Goal: Information Seeking & Learning: Learn about a topic

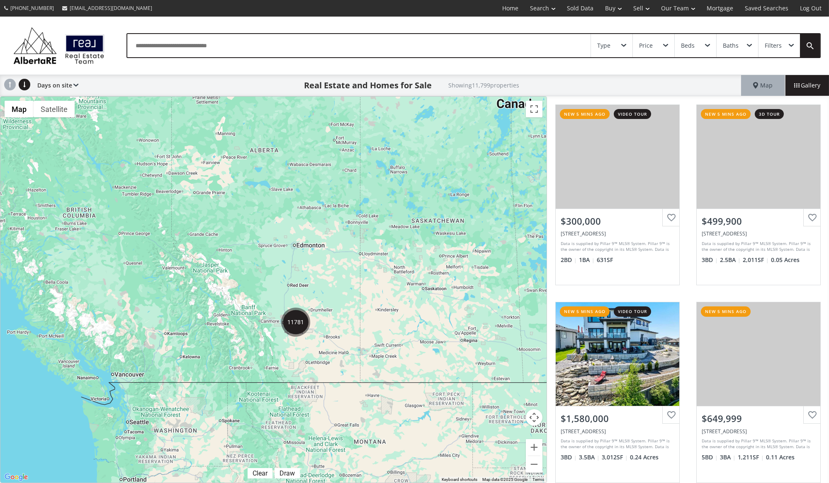
click at [626, 45] on div "Type" at bounding box center [611, 45] width 41 height 23
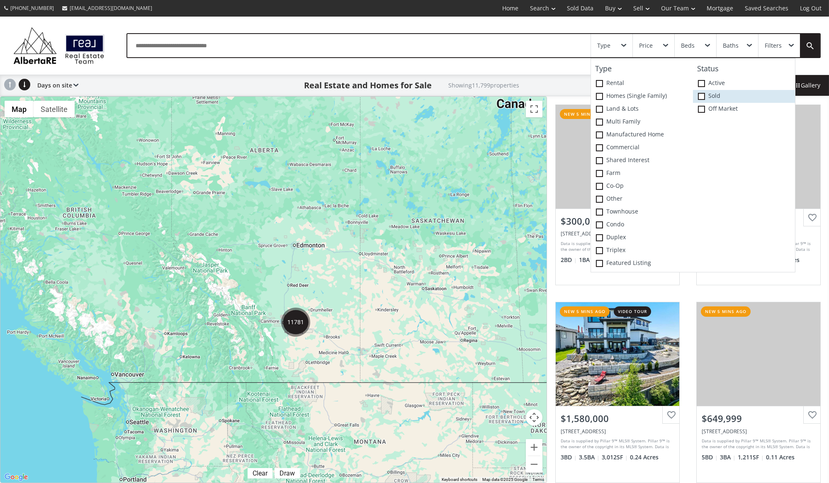
click at [700, 96] on span at bounding box center [701, 96] width 7 height 7
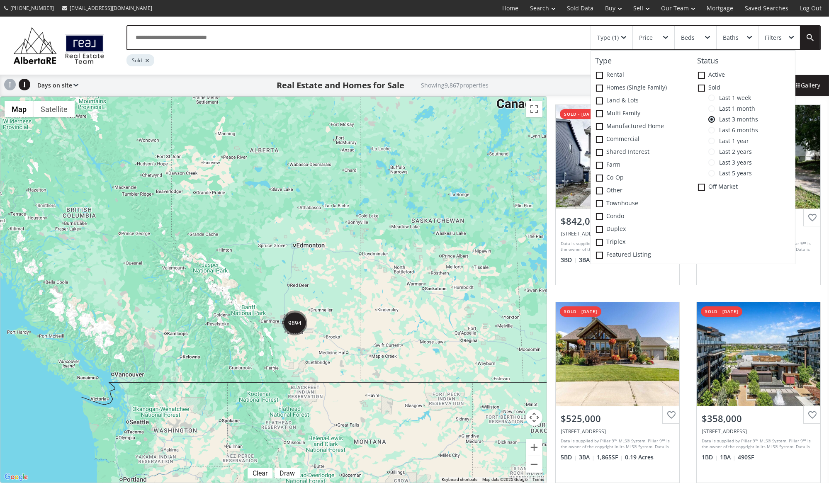
click at [715, 98] on span at bounding box center [711, 98] width 7 height 7
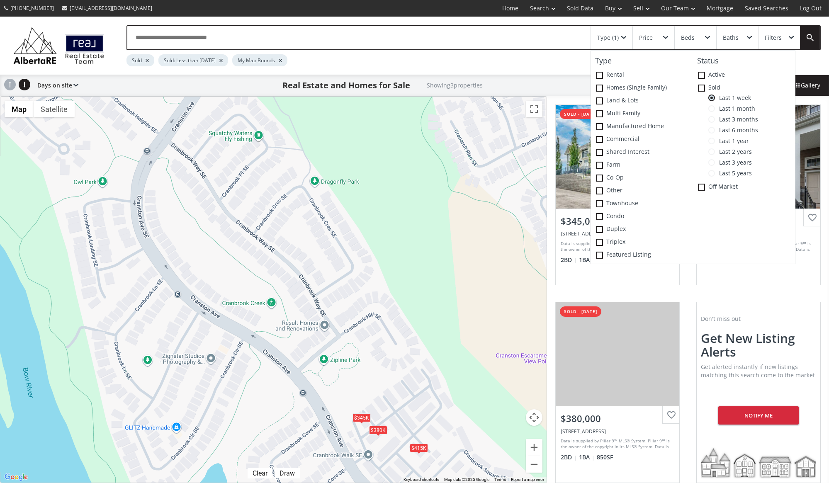
drag, startPoint x: 305, startPoint y: 201, endPoint x: 313, endPoint y: 250, distance: 49.9
click at [313, 250] on div "To navigate, press the arrow keys. $345K $415K $380K" at bounding box center [273, 290] width 546 height 386
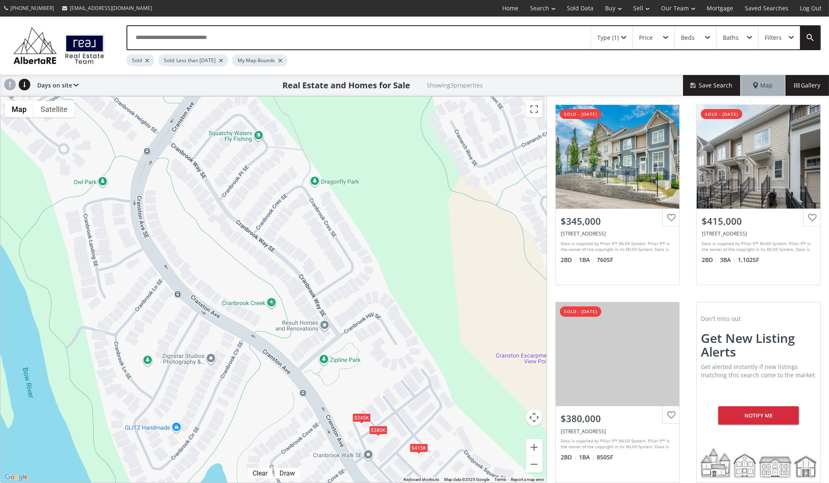
click at [776, 39] on div "Filters" at bounding box center [772, 38] width 17 height 6
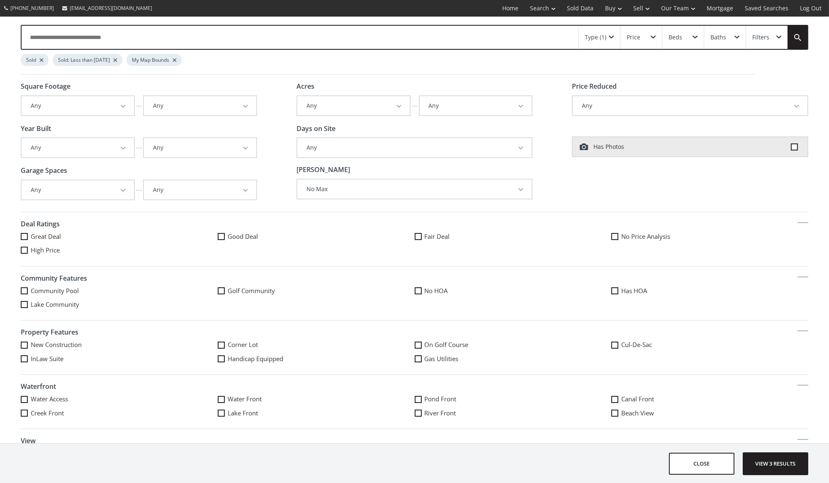
click at [609, 36] on span at bounding box center [611, 37] width 5 height 3
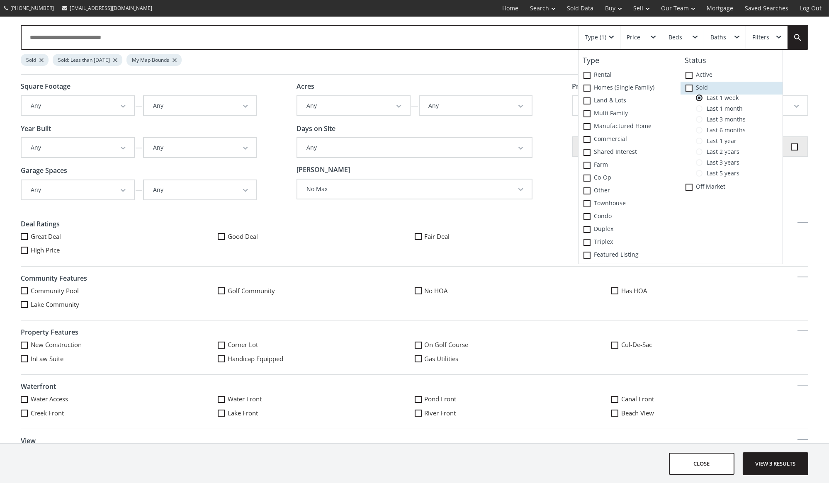
click at [0, 0] on icon at bounding box center [0, 0] width 0 height 0
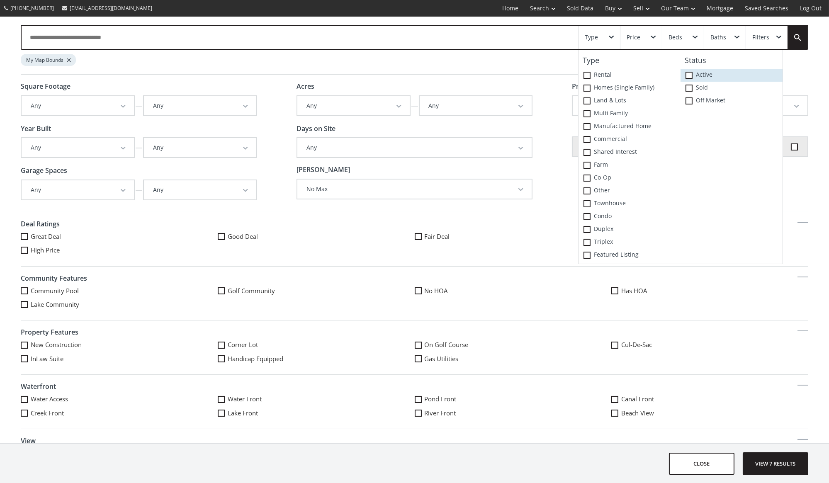
click at [688, 70] on label "Active" at bounding box center [731, 75] width 102 height 13
click at [690, 89] on span at bounding box center [688, 88] width 7 height 7
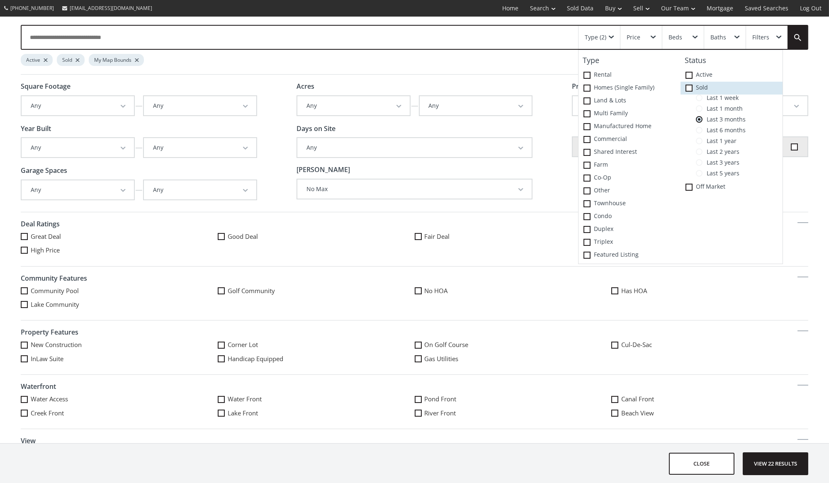
click at [0, 0] on icon at bounding box center [0, 0] width 0 height 0
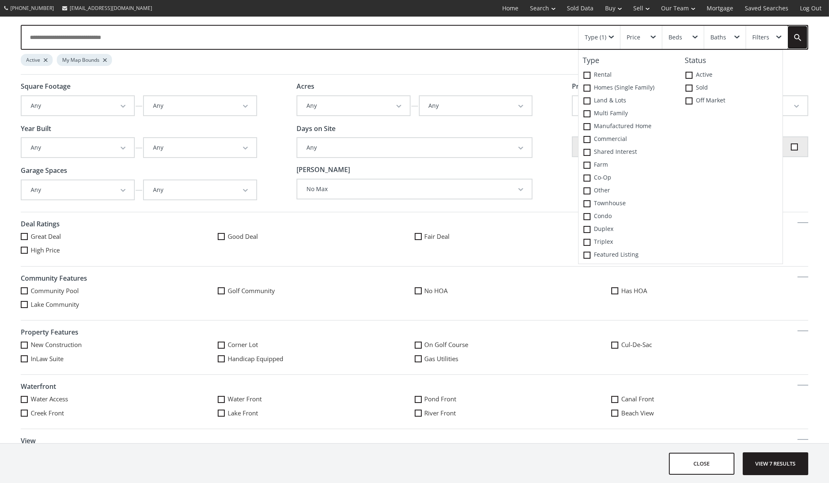
click at [798, 38] on link at bounding box center [797, 37] width 20 height 23
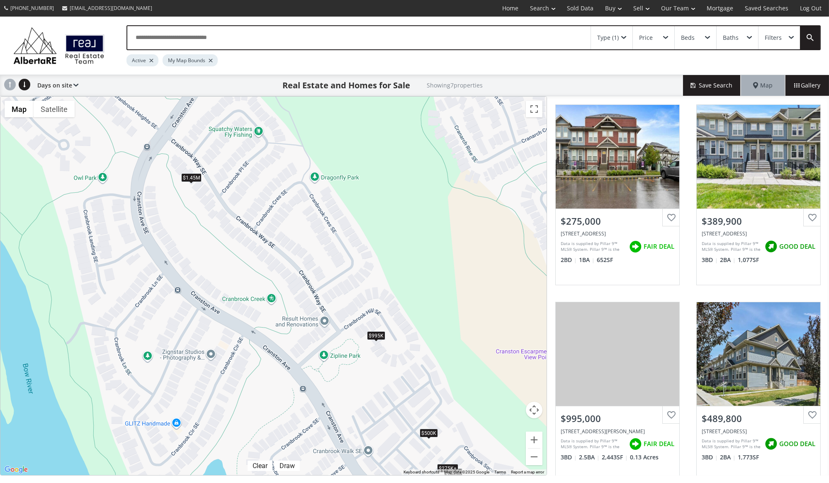
click at [190, 179] on div "$1.45M" at bounding box center [191, 177] width 20 height 9
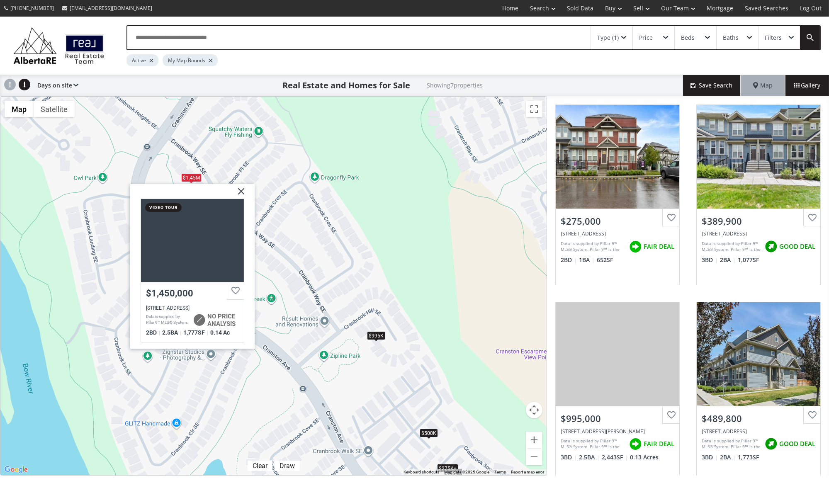
click at [242, 192] on img at bounding box center [237, 194] width 21 height 21
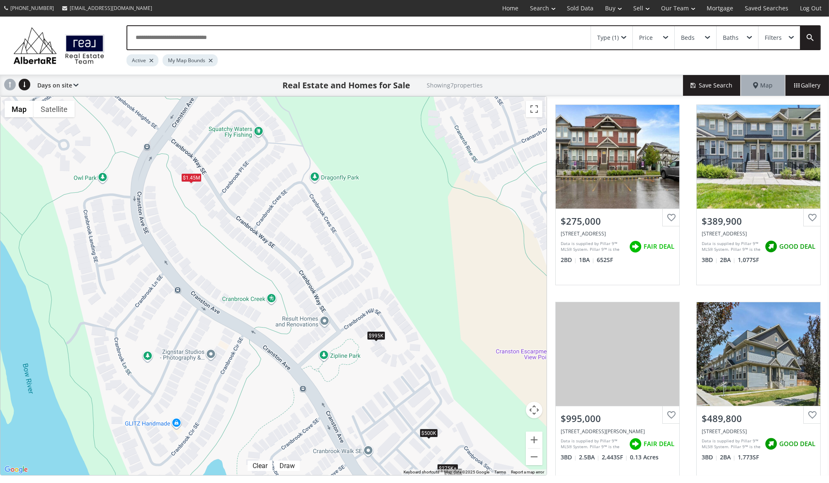
click at [622, 42] on div "Type (1)" at bounding box center [611, 37] width 41 height 23
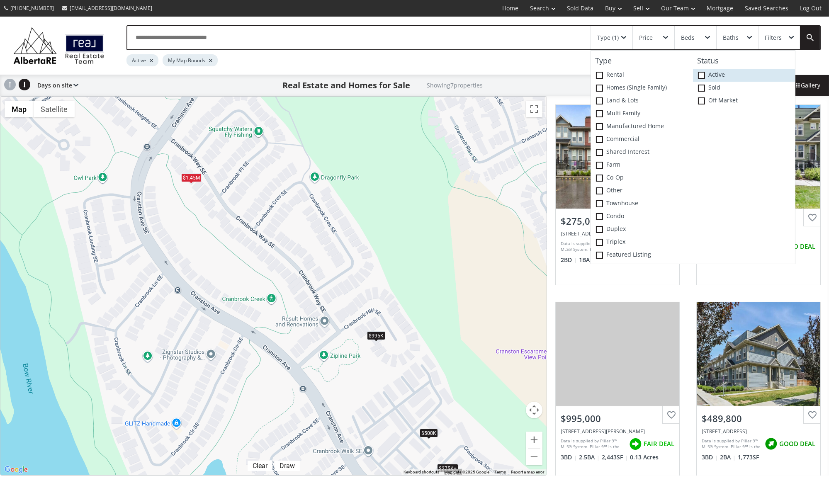
click at [0, 0] on icon at bounding box center [0, 0] width 0 height 0
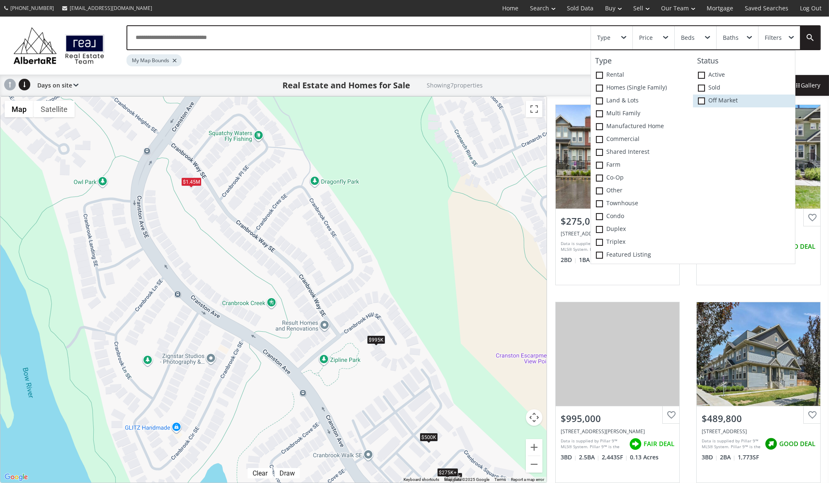
click at [701, 102] on span at bounding box center [701, 100] width 7 height 7
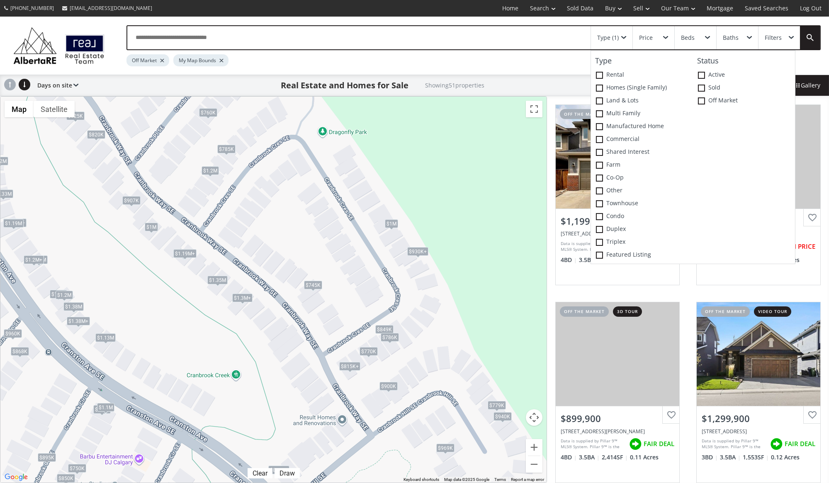
click at [213, 171] on div "$1.2M" at bounding box center [209, 170] width 17 height 9
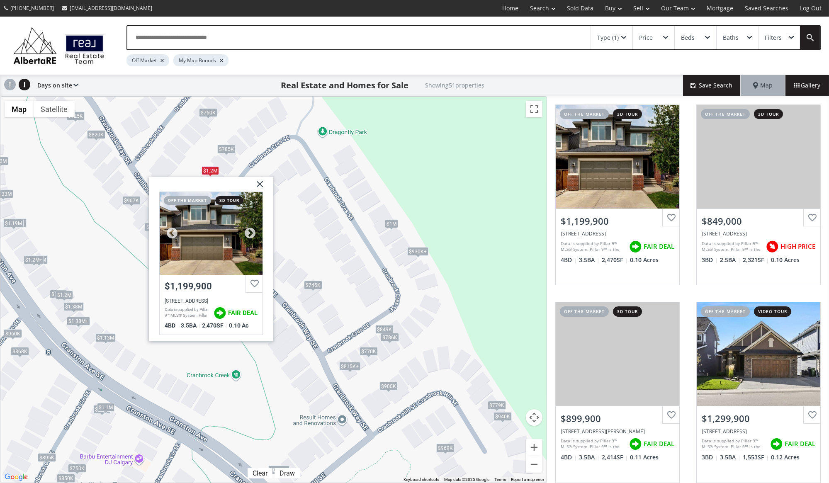
click at [202, 252] on div at bounding box center [211, 233] width 103 height 83
